Goal: Task Accomplishment & Management: Manage account settings

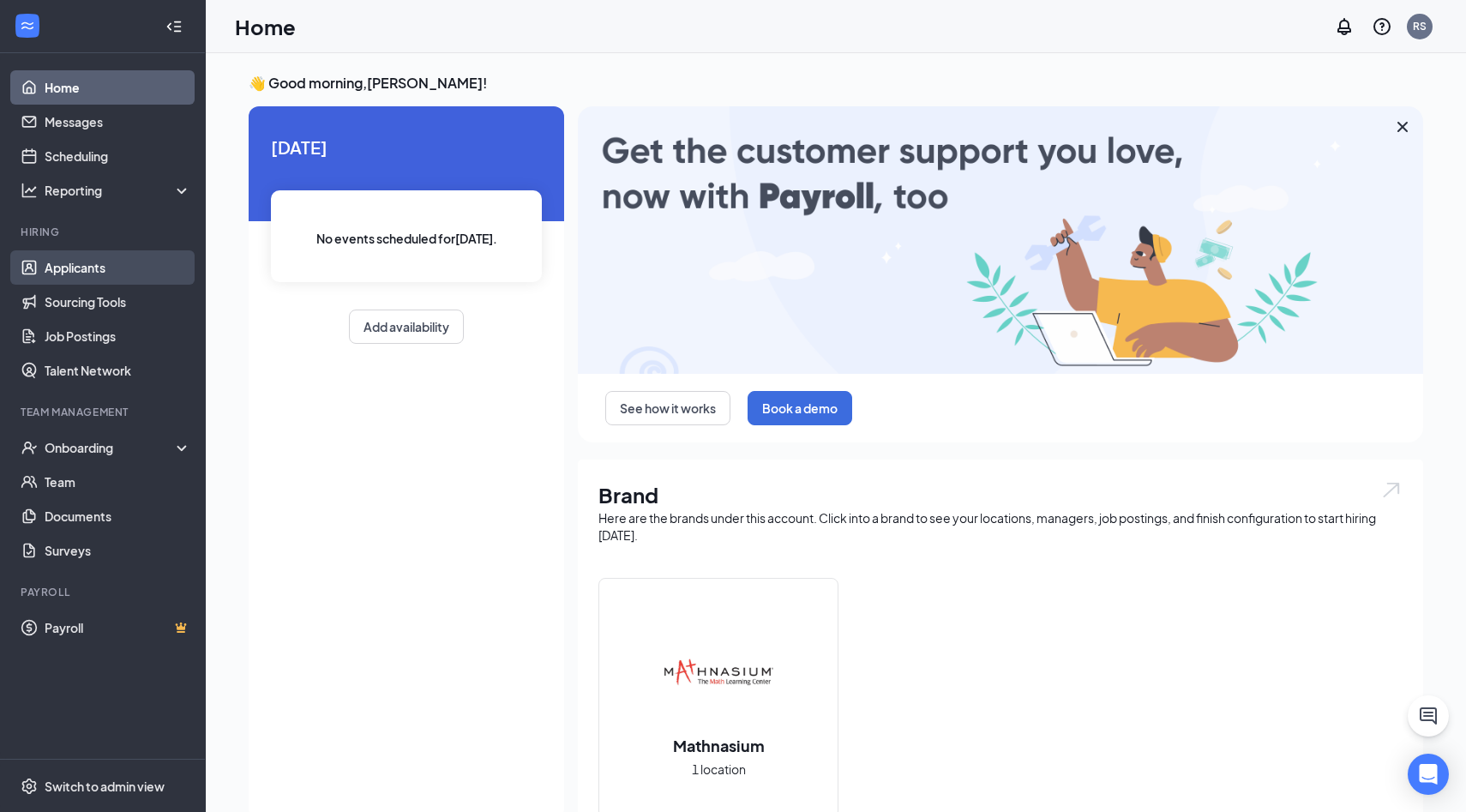
click at [77, 266] on link "Applicants" at bounding box center [118, 268] width 147 height 34
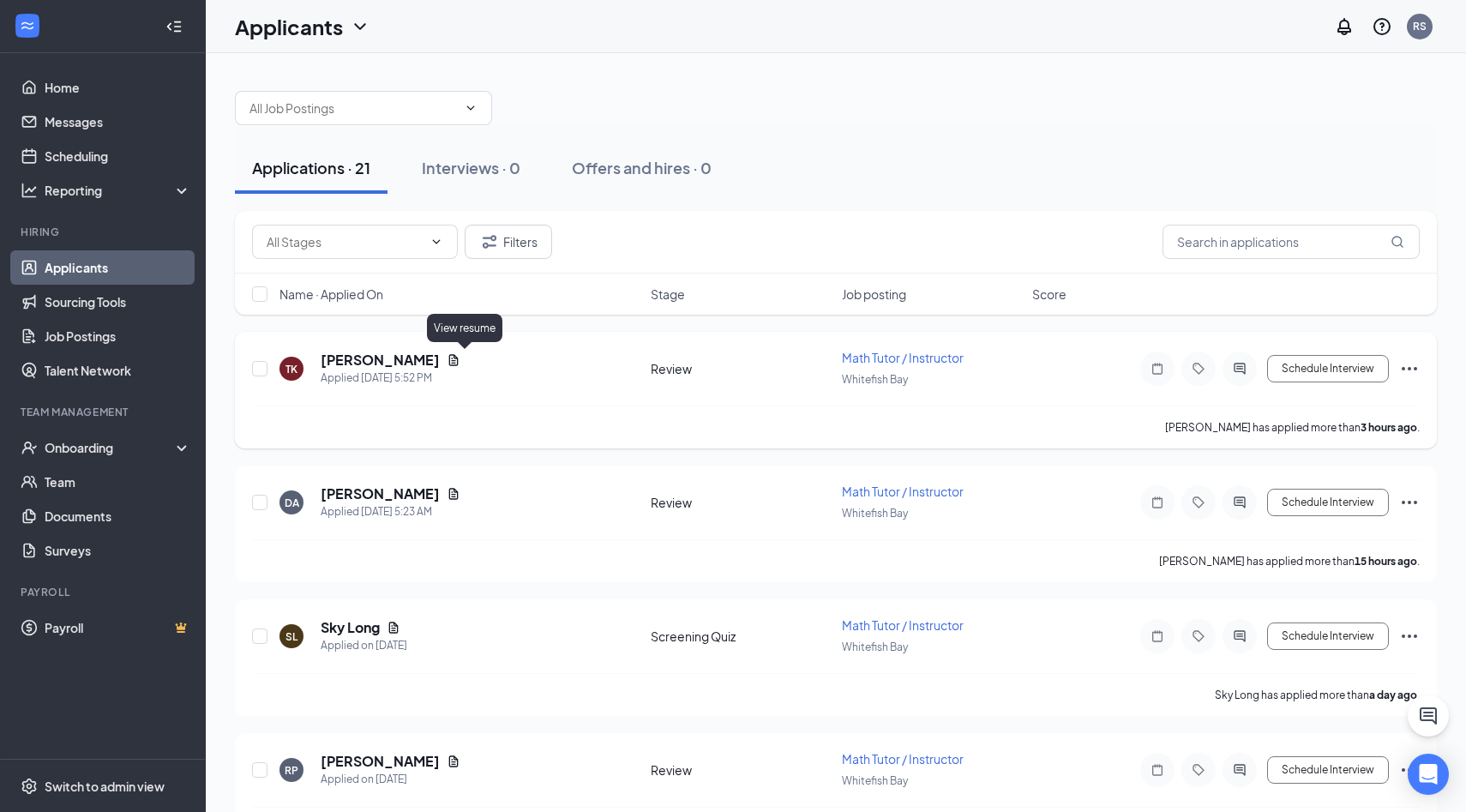
click at [459, 363] on icon "Document" at bounding box center [454, 360] width 9 height 11
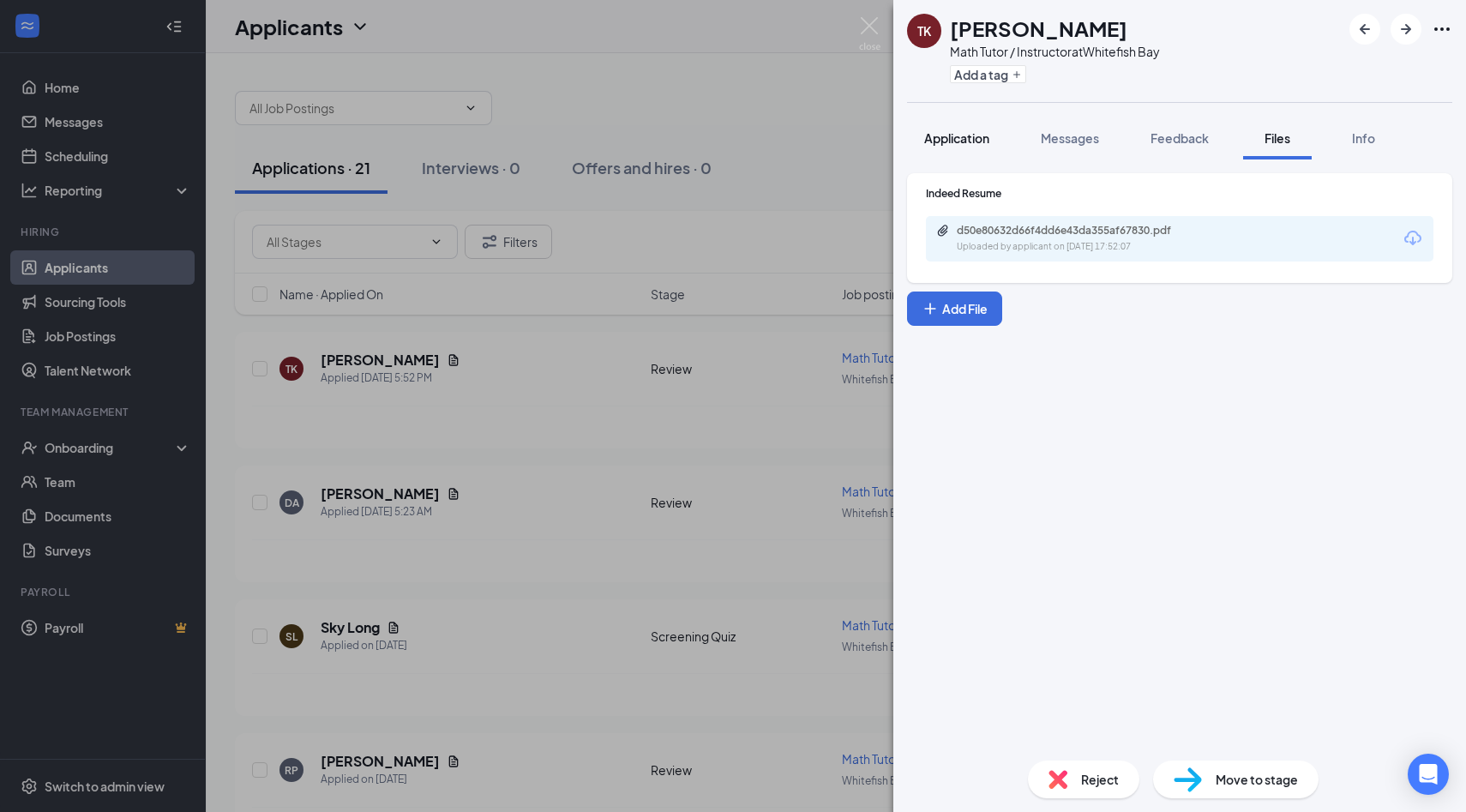
click at [951, 123] on button "Application" at bounding box center [957, 137] width 99 height 42
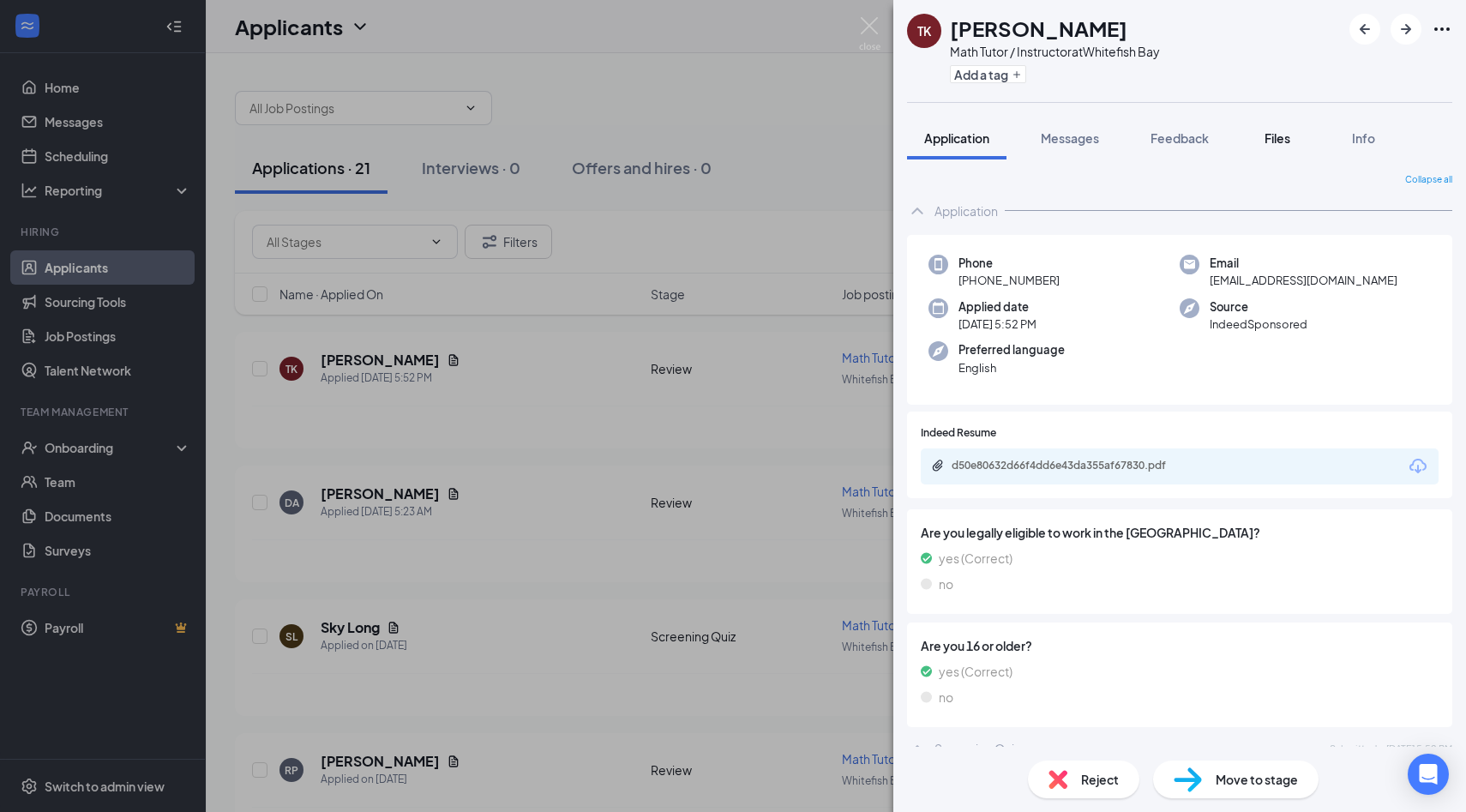
click at [1271, 134] on span "Files" at bounding box center [1277, 137] width 25 height 15
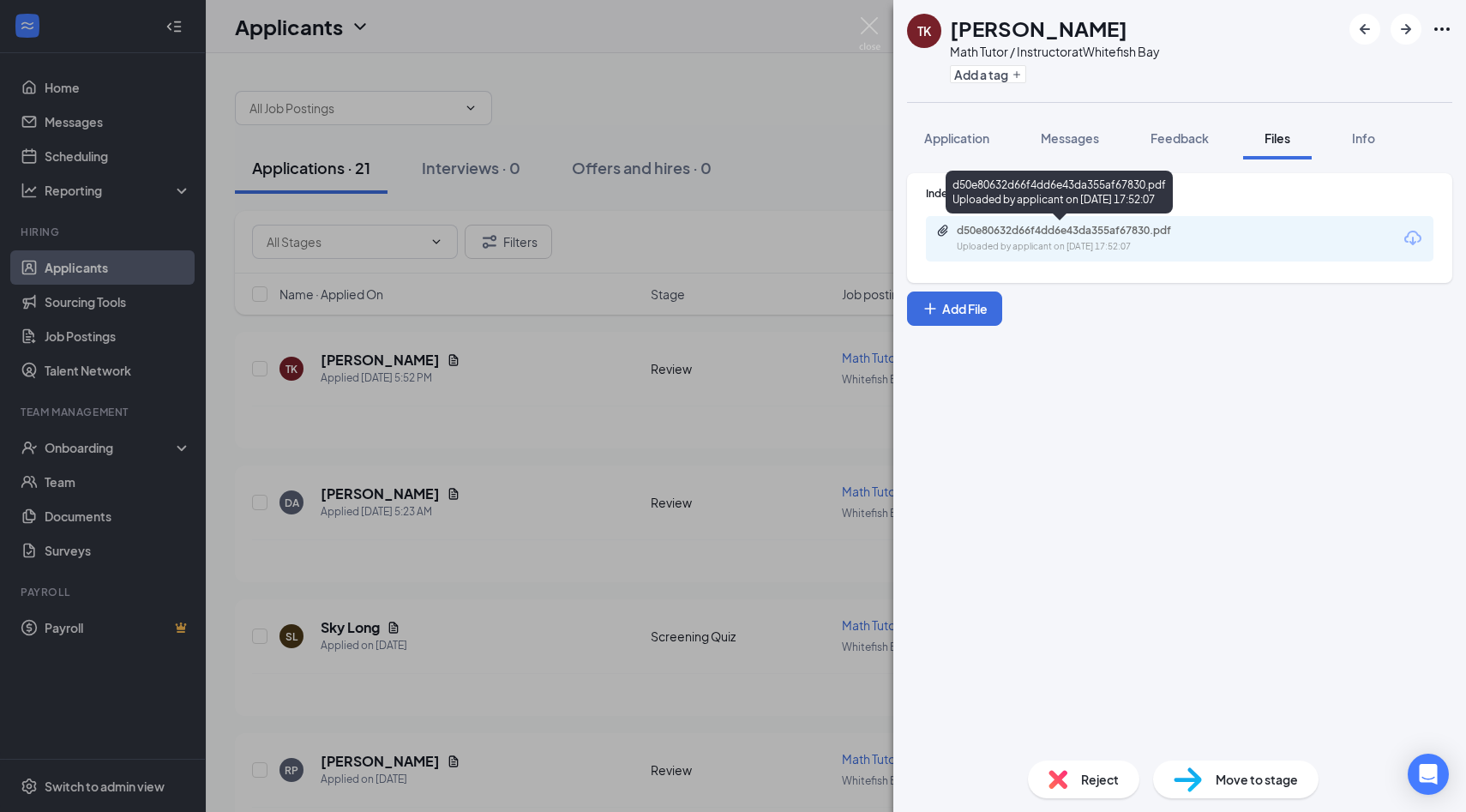
click at [1099, 239] on div "d50e80632d66f4dd6e43da355af67830.pdf Uploaded by applicant on Sep 15, 2025 at 1…" at bounding box center [1074, 238] width 278 height 30
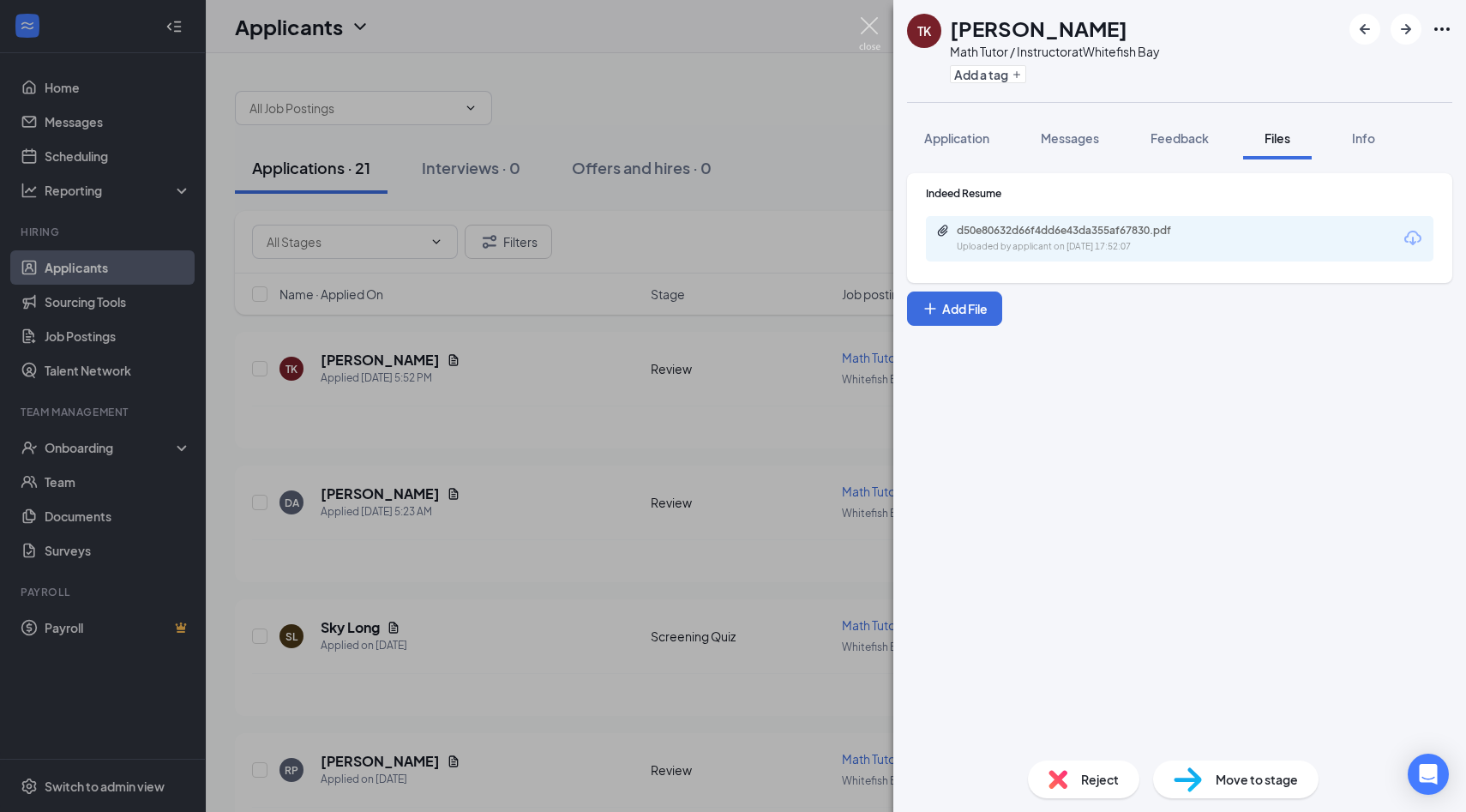
click at [873, 21] on img at bounding box center [870, 33] width 22 height 33
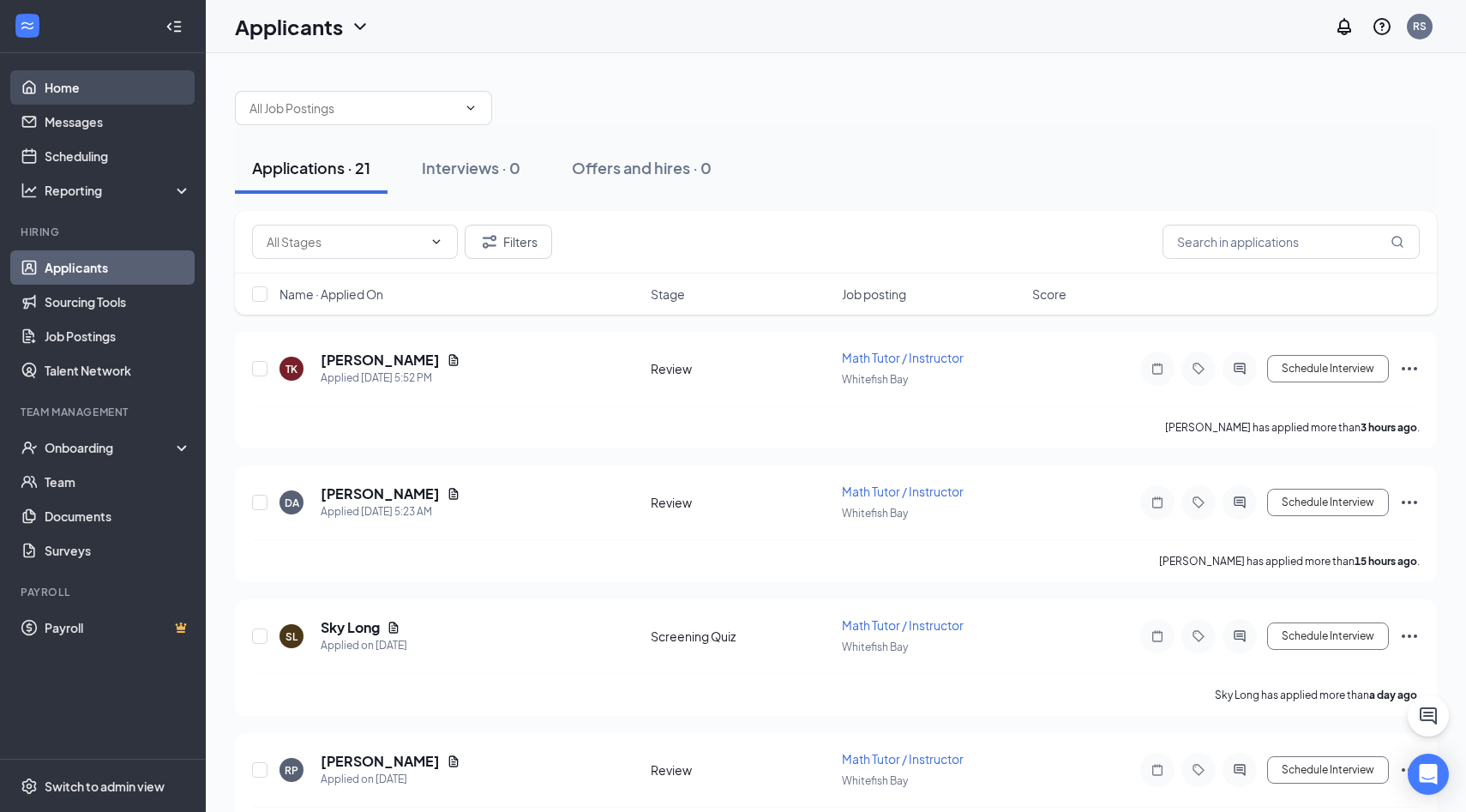
click at [85, 88] on link "Home" at bounding box center [118, 88] width 147 height 34
